Goal: Check status: Check status

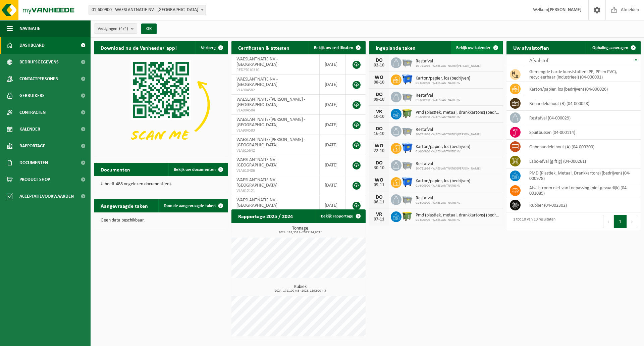
click at [472, 44] on link "Bekijk uw kalender" at bounding box center [477, 47] width 52 height 13
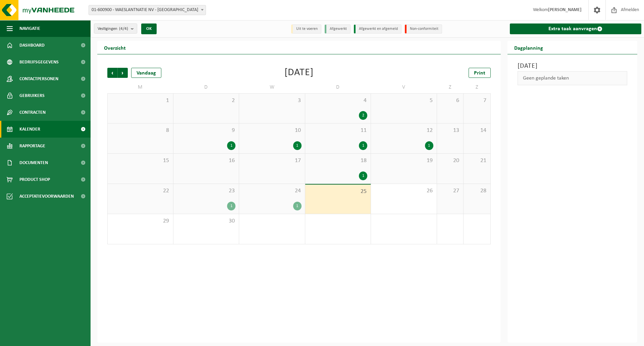
click at [278, 198] on div "24 1" at bounding box center [272, 199] width 66 height 30
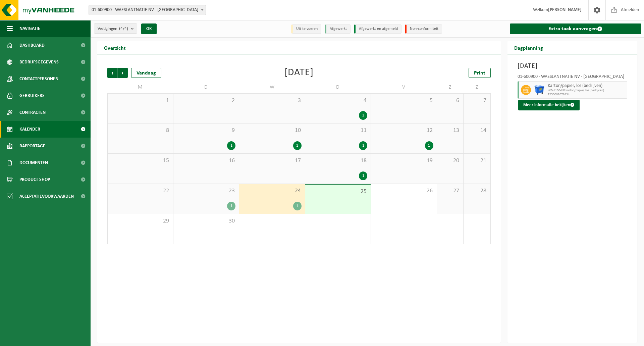
click at [345, 201] on div "25" at bounding box center [338, 198] width 66 height 29
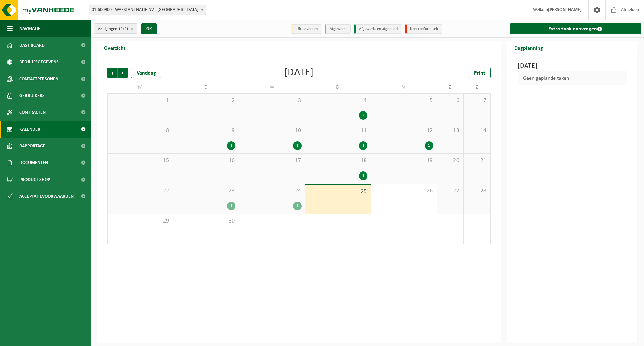
click at [335, 174] on div "1" at bounding box center [337, 175] width 59 height 9
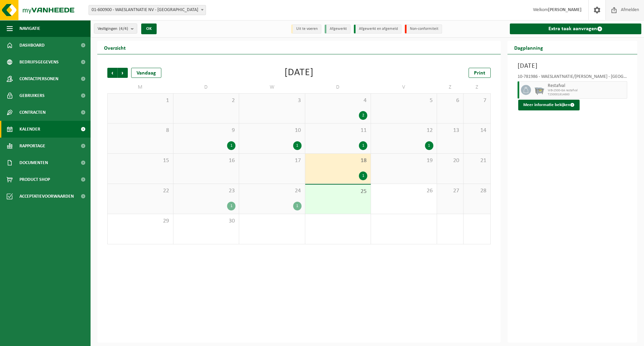
click at [624, 11] on span "Afmelden" at bounding box center [629, 10] width 21 height 20
